Goal: Task Accomplishment & Management: Complete application form

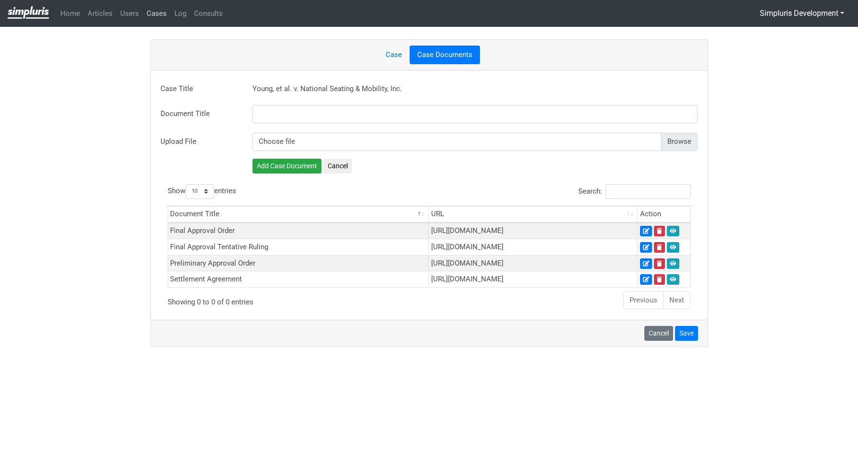
click at [152, 13] on link "Cases" at bounding box center [157, 13] width 28 height 19
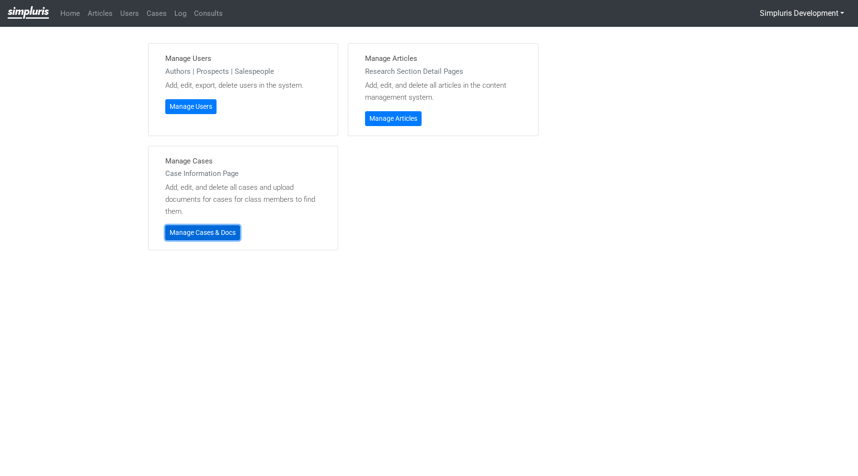
click at [214, 235] on link "Manage Cases & Docs" at bounding box center [202, 232] width 75 height 15
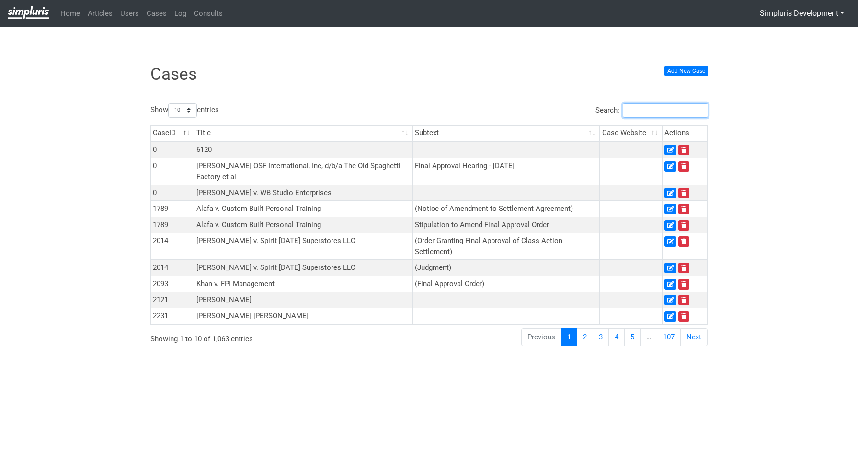
click at [645, 110] on input "Search:" at bounding box center [665, 110] width 85 height 15
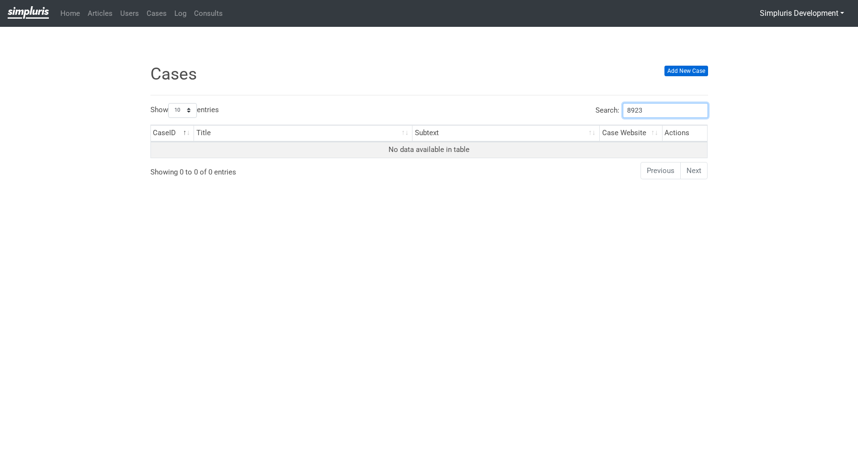
type input "8923"
click at [701, 70] on link "Add New Case" at bounding box center [687, 71] width 44 height 11
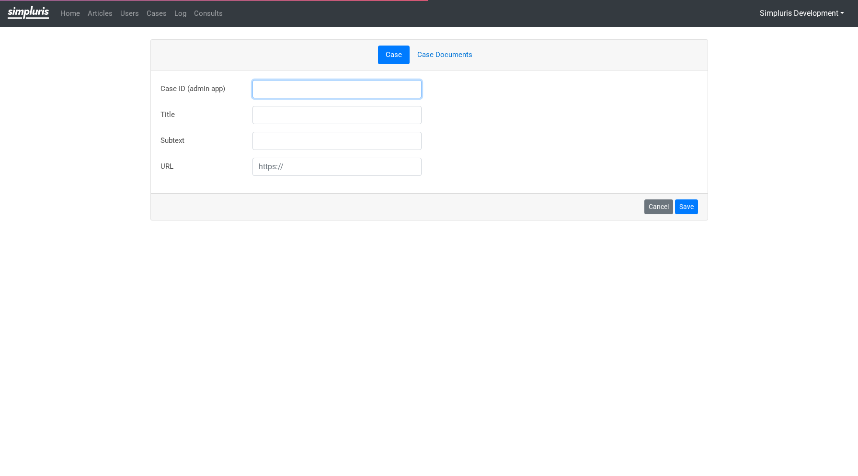
click at [273, 93] on input "text" at bounding box center [338, 89] width 170 height 18
type input "8923"
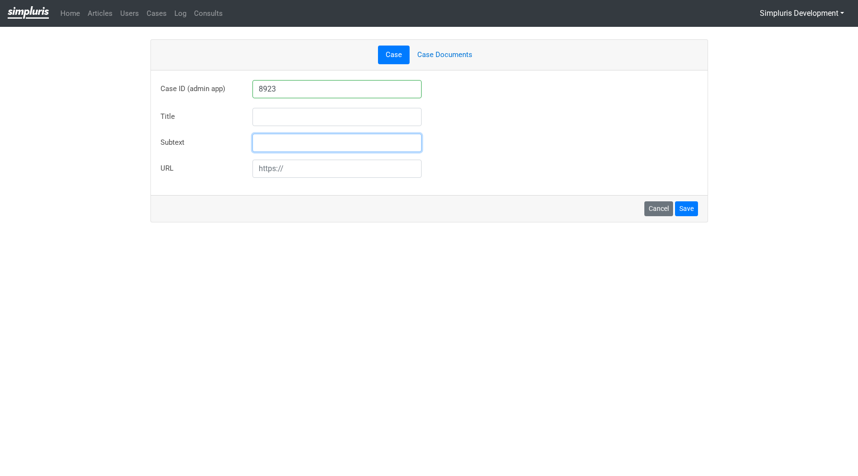
type input "Rhyan Nishiyama v Kambrian Corporation"
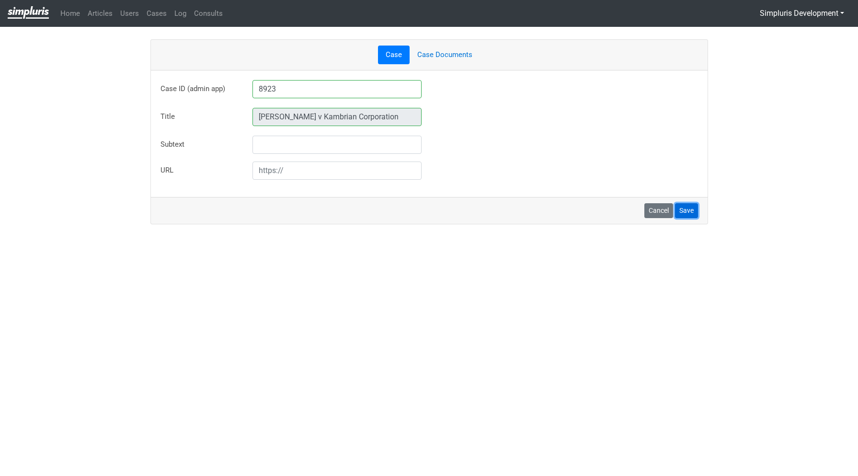
click at [684, 212] on button "Save" at bounding box center [686, 210] width 23 height 15
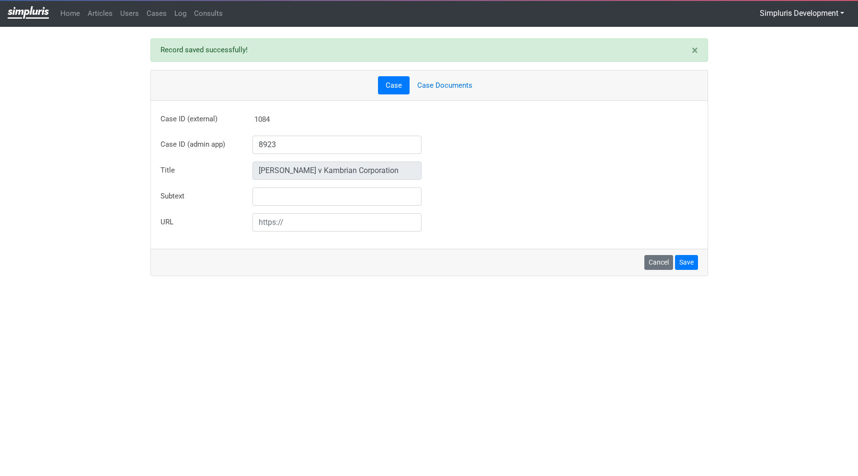
click at [439, 82] on link "Case Documents" at bounding box center [445, 85] width 70 height 19
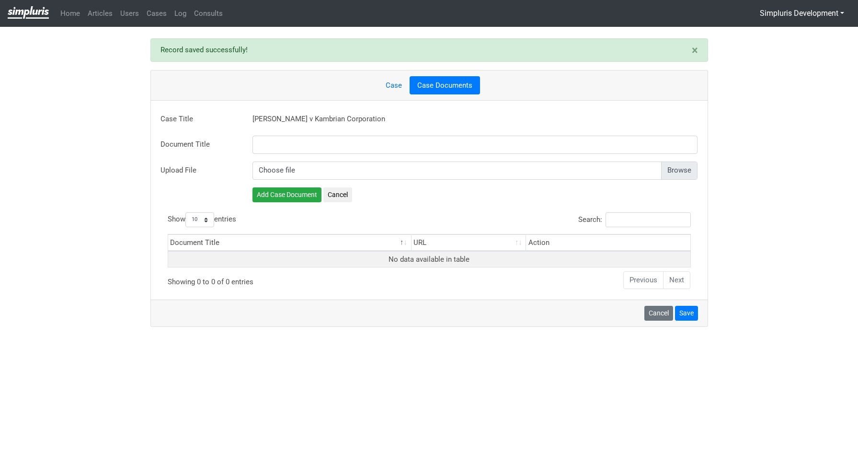
click at [679, 164] on input "file" at bounding box center [476, 171] width 446 height 18
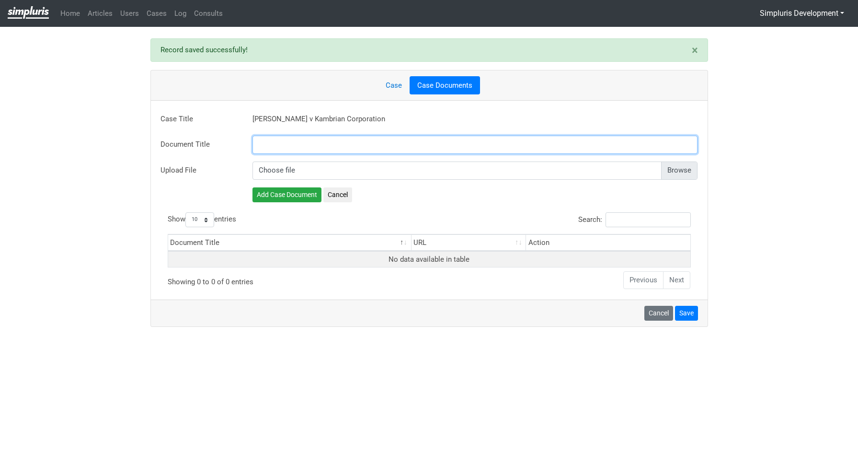
click at [279, 146] on input "text" at bounding box center [476, 145] width 446 height 18
paste input "Order Preliminarily Approving Class Action Settlement"
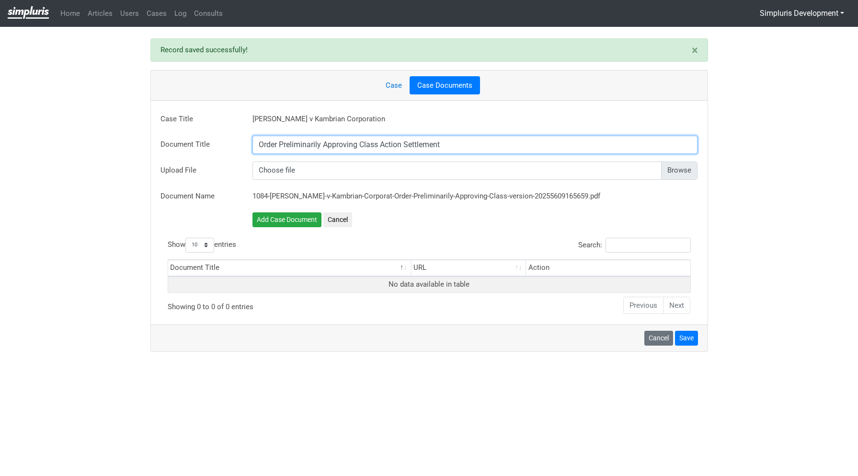
type input "Order Preliminarily Approving Class Action Settlement"
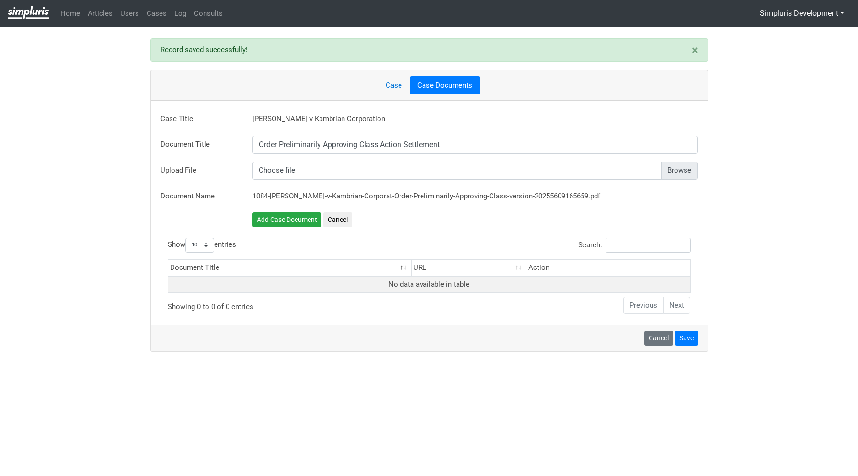
click at [680, 169] on input "file" at bounding box center [476, 171] width 446 height 18
type input "C:\fakepath\25.09.17 FILED MX PRELIM APPROVAL NISHIYAMA - ORDER.pdf"
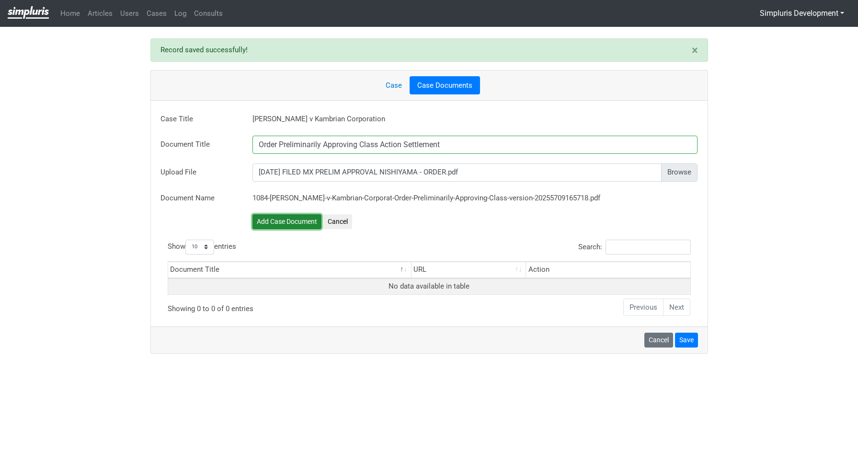
click at [287, 223] on button "Add Case Document" at bounding box center [287, 221] width 69 height 15
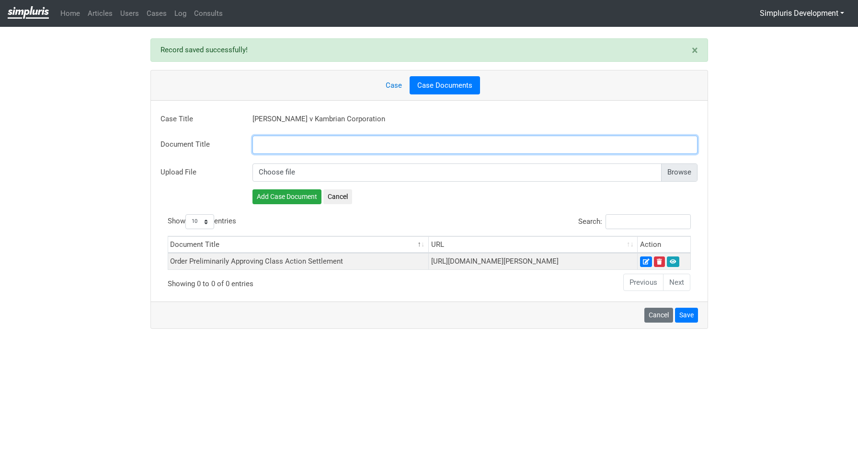
click at [288, 139] on input "text" at bounding box center [476, 145] width 446 height 18
paste input "Settlement Agreement"
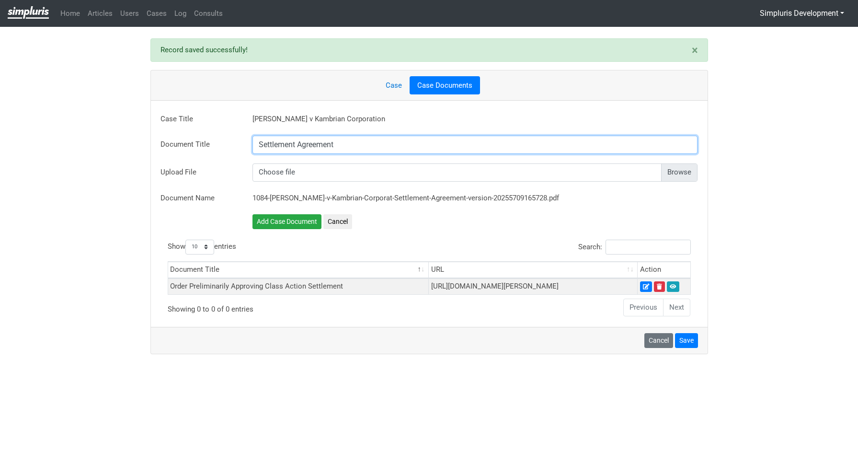
type input "Settlement Agreement"
click at [675, 172] on input "file" at bounding box center [476, 172] width 446 height 18
type input "C:\fakepath\25.01.27 FULLY EXECUTED SETTLEMENT AGREEMENT.pdf"
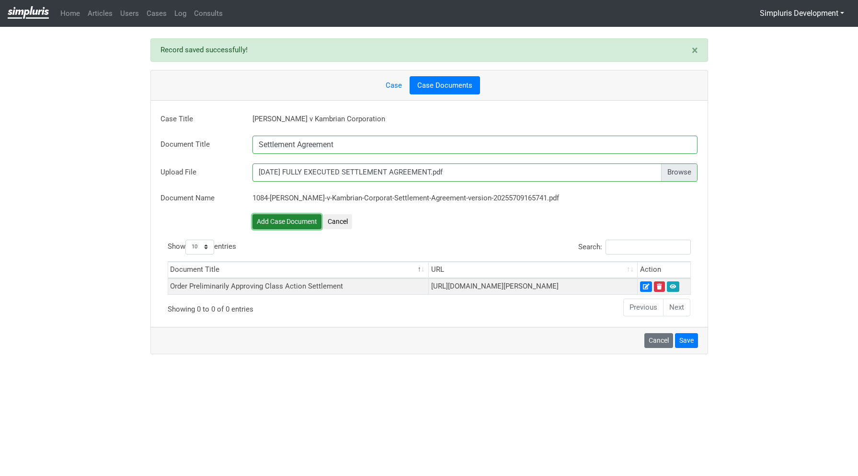
click at [301, 222] on button "Add Case Document" at bounding box center [287, 221] width 69 height 15
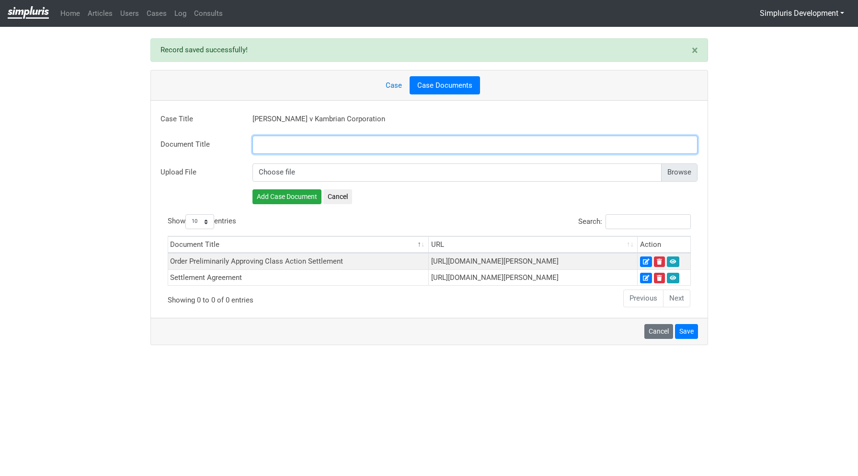
click at [301, 145] on input "text" at bounding box center [476, 145] width 446 height 18
paste input "Amendment to Settlement Agreement and Notice"
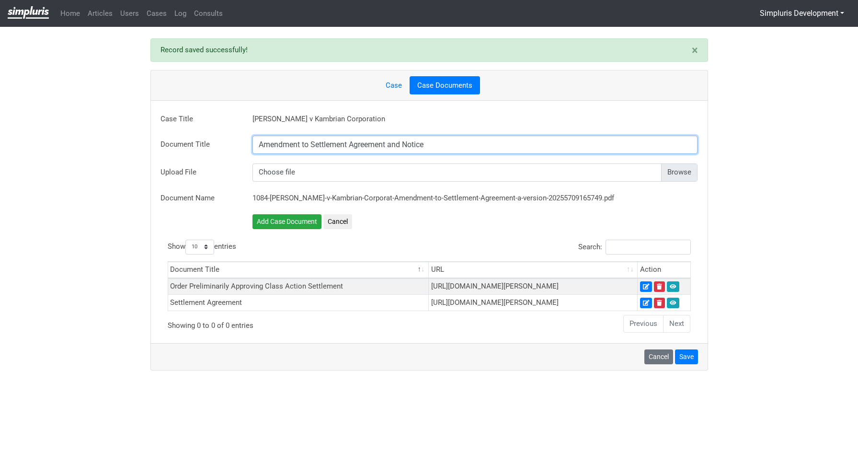
type input "Amendment to Settlement Agreement and Notice"
click at [695, 169] on input "file" at bounding box center [476, 172] width 446 height 18
type input "C:\fakepath\25.08.28 FULLY EXECUTED AMENDMENT TO CLASS SETTLEMENT AGREEMENT AND…"
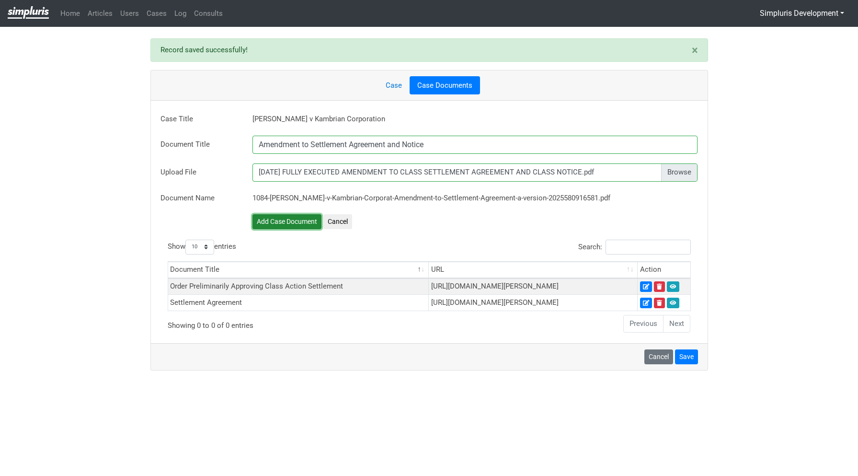
click at [297, 219] on button "Add Case Document" at bounding box center [287, 221] width 69 height 15
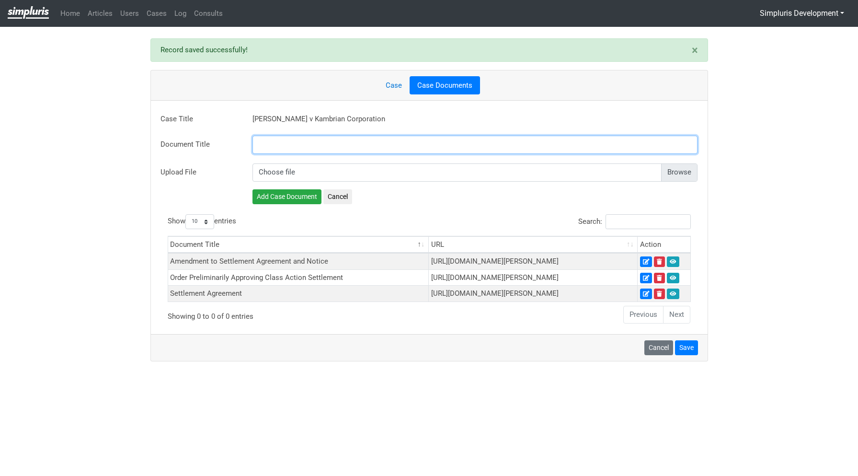
click at [563, 143] on input "text" at bounding box center [476, 145] width 446 height 18
paste input "Preliminary Approval Order"
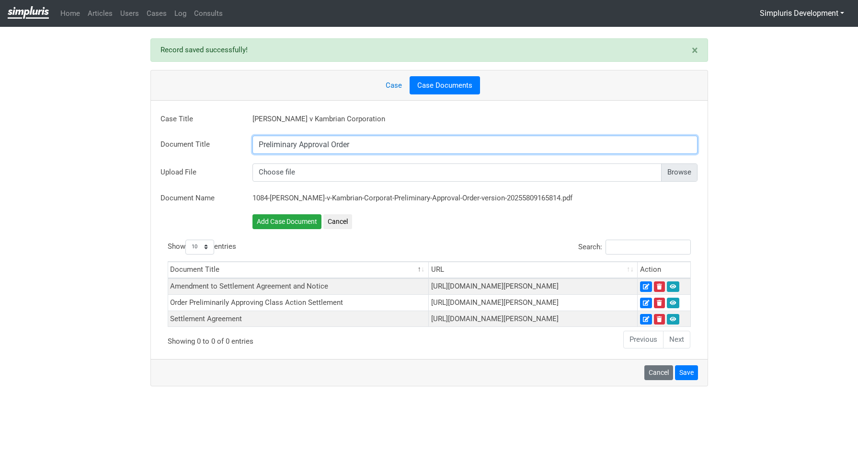
type input "Preliminary Approval Order"
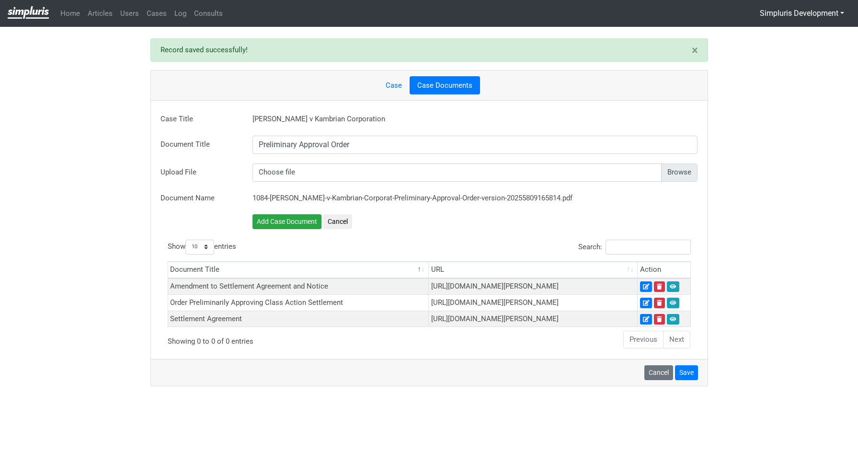
click at [677, 174] on input "file" at bounding box center [476, 172] width 446 height 18
type input "C:\fakepath\25.09.15 MINUTE ORDER.pdf"
click at [295, 219] on button "Add Case Document" at bounding box center [287, 221] width 69 height 15
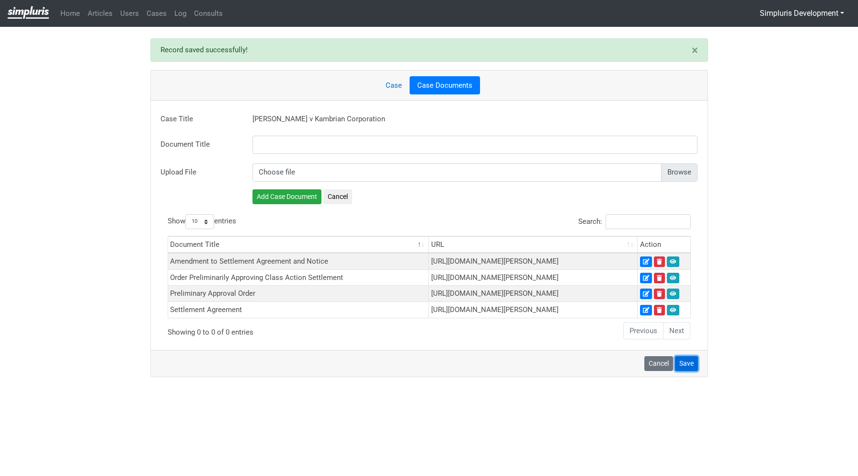
click at [683, 371] on button "Save" at bounding box center [686, 363] width 23 height 15
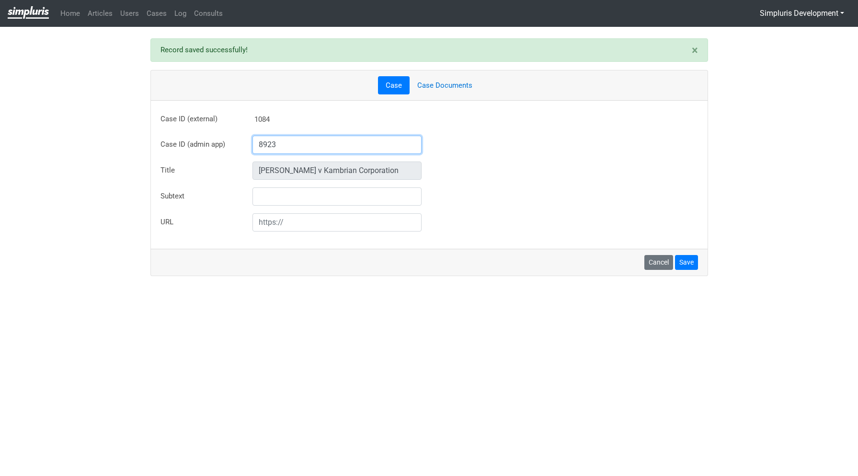
drag, startPoint x: 318, startPoint y: 146, endPoint x: 240, endPoint y: 145, distance: 78.1
click at [240, 145] on div "Case ID (admin app) 8923 Case ID not found in admin app database. But you can e…" at bounding box center [429, 145] width 552 height 18
type input "7910"
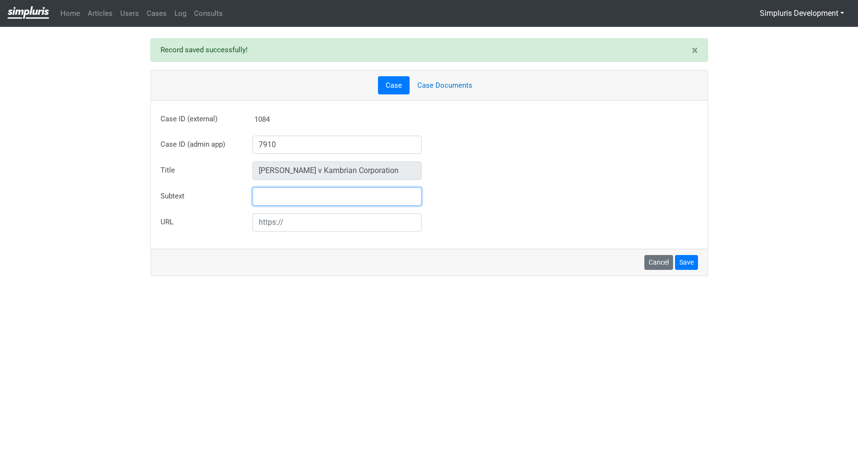
type input "[PERSON_NAME] et al v Molecule Labs Inc"
click at [450, 88] on link "Case Documents" at bounding box center [445, 85] width 70 height 19
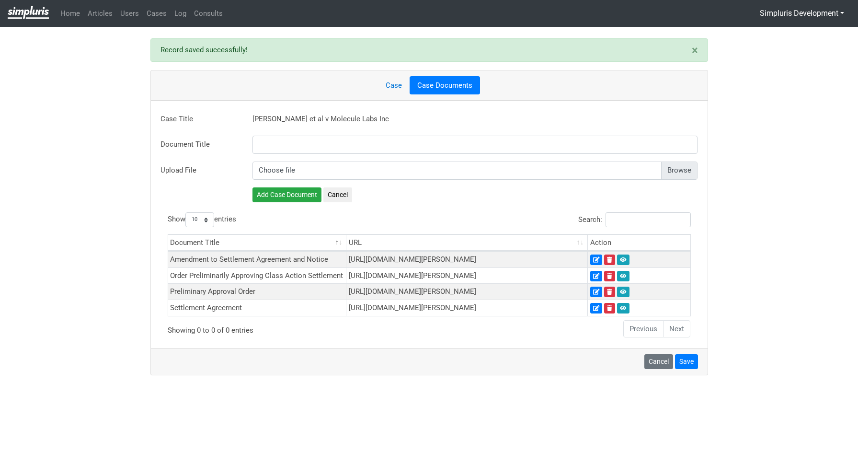
click at [667, 171] on input "file" at bounding box center [476, 171] width 446 height 18
type input "C:\fakepath\2025.10.02_Molecule Labs_Order Granting MFA (filed).pdf"
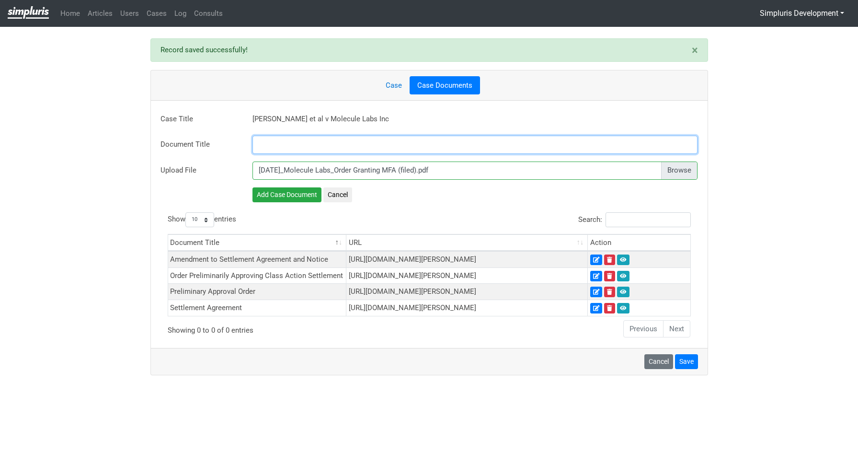
click at [293, 141] on input "text" at bounding box center [476, 145] width 446 height 18
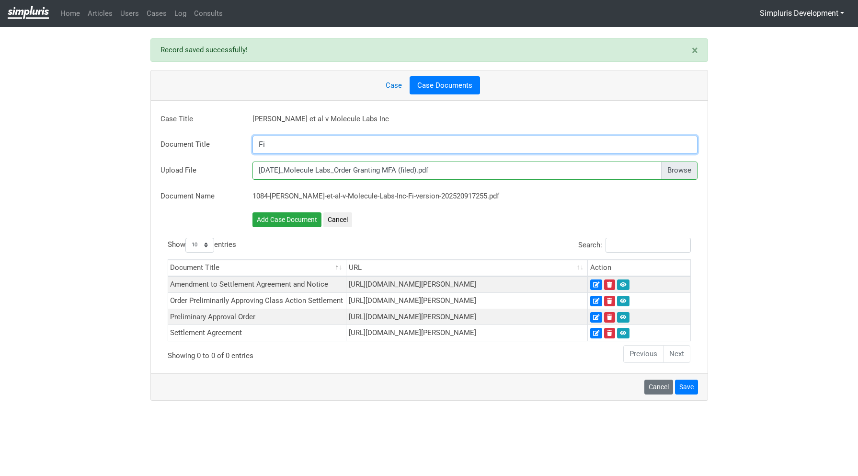
type input "F"
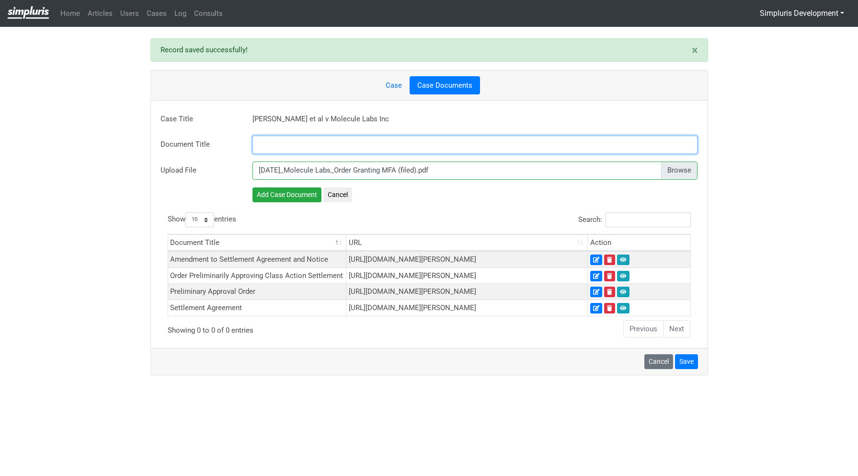
paste input "FINAL APPROVAL ORDER AND JUDGMENT"
type input "FINAL APPROVAL ORDER AND JUDGMENT"
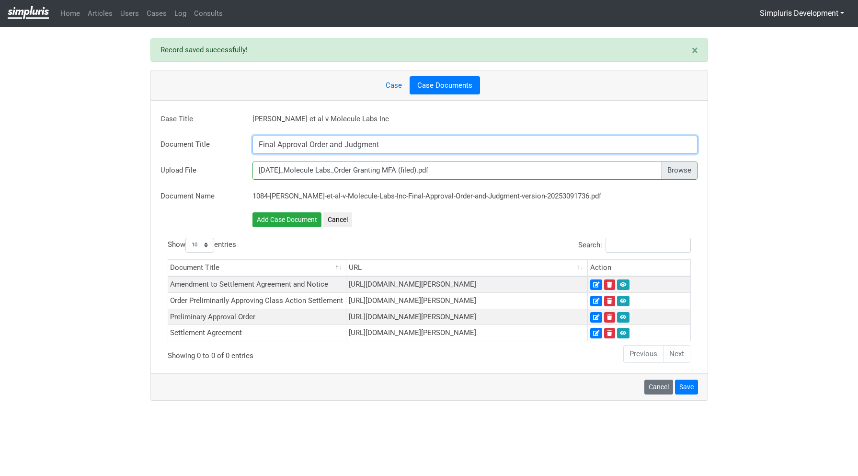
type input "Final Approval Order and Judgment"
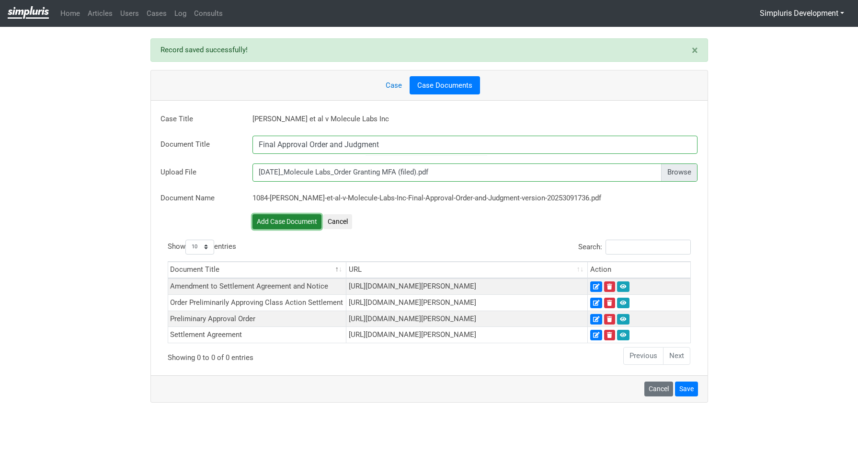
click at [287, 227] on button "Add Case Document" at bounding box center [287, 221] width 69 height 15
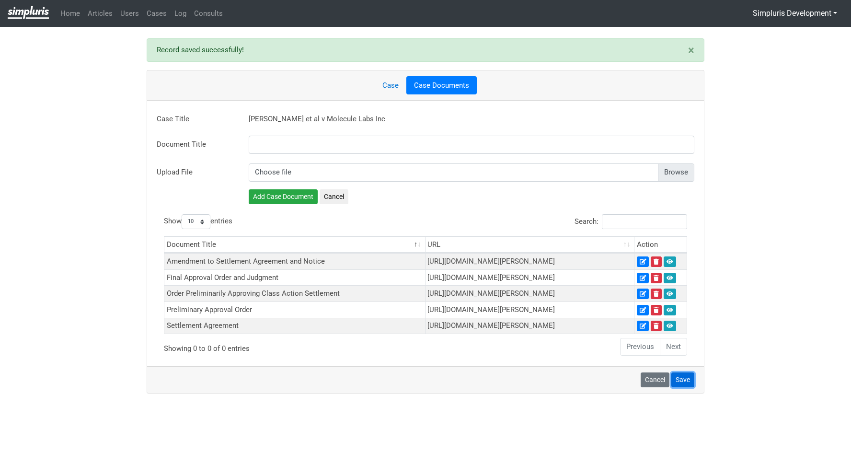
click at [689, 387] on button "Save" at bounding box center [683, 379] width 23 height 15
